Goal: Navigation & Orientation: Find specific page/section

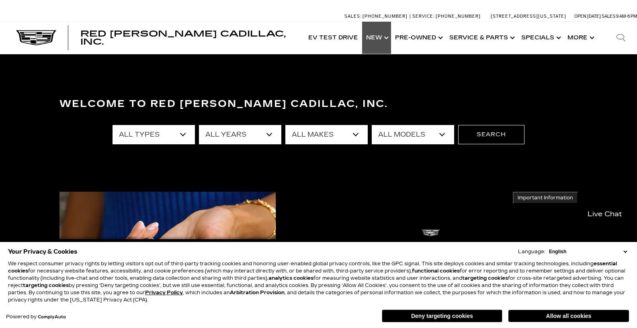
click at [388, 37] on link "Show New" at bounding box center [376, 38] width 29 height 32
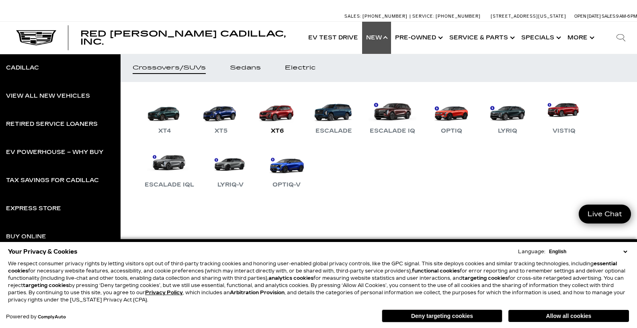
click at [274, 118] on link "XT6" at bounding box center [277, 115] width 48 height 42
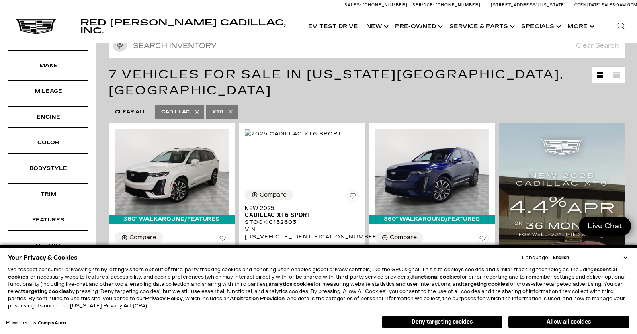
drag, startPoint x: 639, startPoint y: 30, endPoint x: 638, endPoint y: 48, distance: 18.1
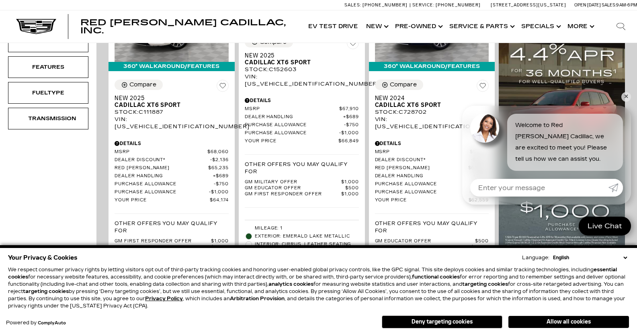
scroll to position [311, 0]
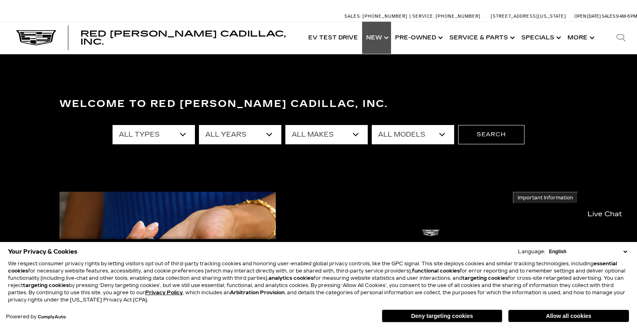
click at [370, 30] on link "Show New" at bounding box center [376, 38] width 29 height 32
